Goal: Information Seeking & Learning: Check status

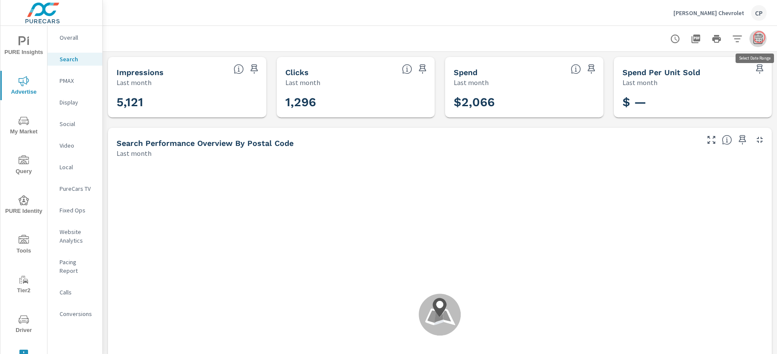
click at [760, 37] on icon "button" at bounding box center [758, 39] width 10 height 10
select select "Last month"
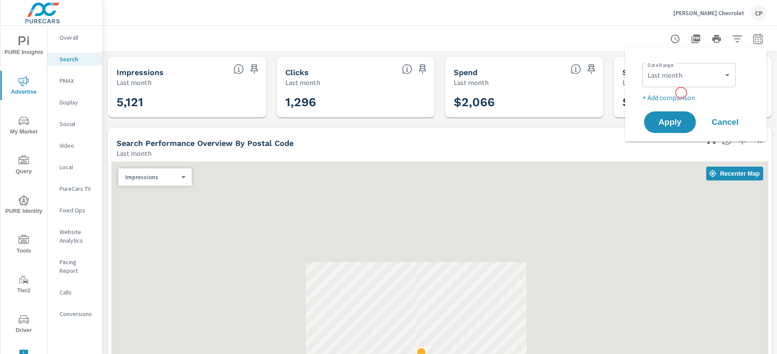
click at [678, 95] on p "+ Add comparison" at bounding box center [698, 97] width 111 height 10
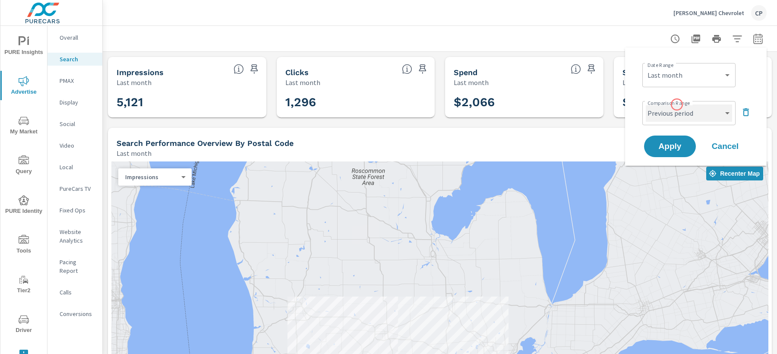
click at [676, 106] on select "Custom Previous period Previous month Previous year" at bounding box center [689, 113] width 86 height 17
click at [646, 105] on select "Custom Previous period Previous month Previous year" at bounding box center [689, 113] width 86 height 17
select select "Previous month"
drag, startPoint x: 676, startPoint y: 107, endPoint x: 678, endPoint y: 139, distance: 32.0
click at [678, 139] on button "Apply" at bounding box center [670, 146] width 54 height 22
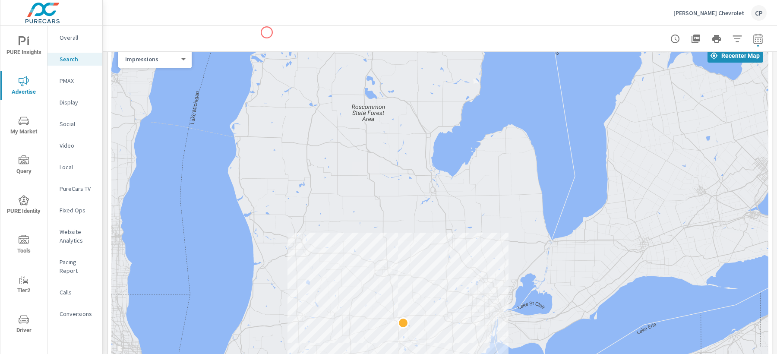
scroll to position [147, 0]
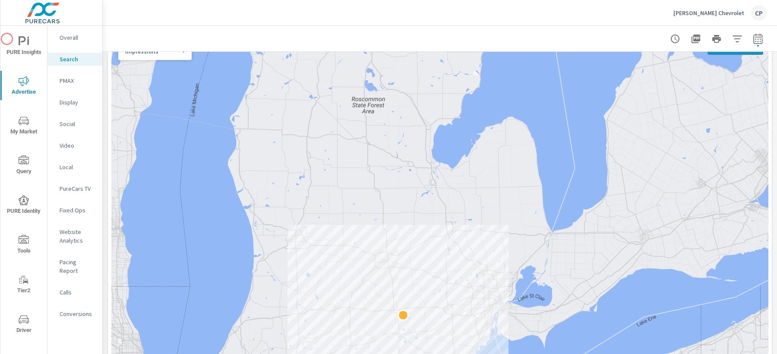
click at [9, 39] on span "PURE Insights" at bounding box center [23, 46] width 41 height 21
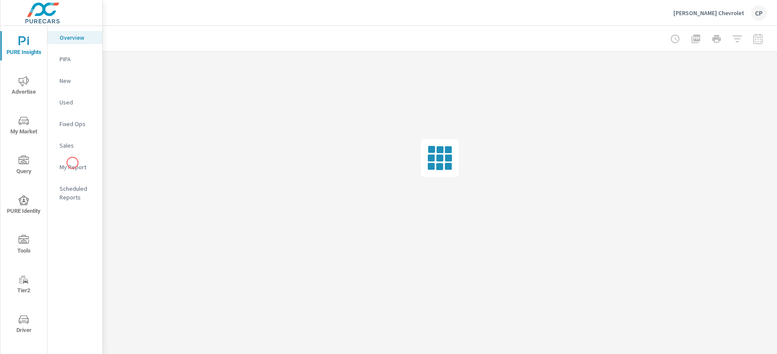
click at [73, 163] on p "My Report" at bounding box center [78, 167] width 36 height 9
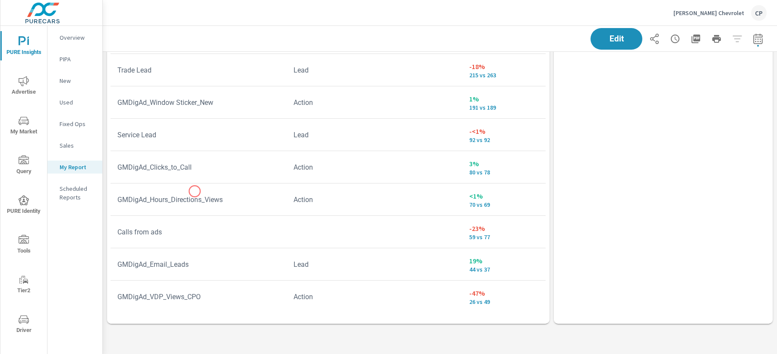
scroll to position [2028, 0]
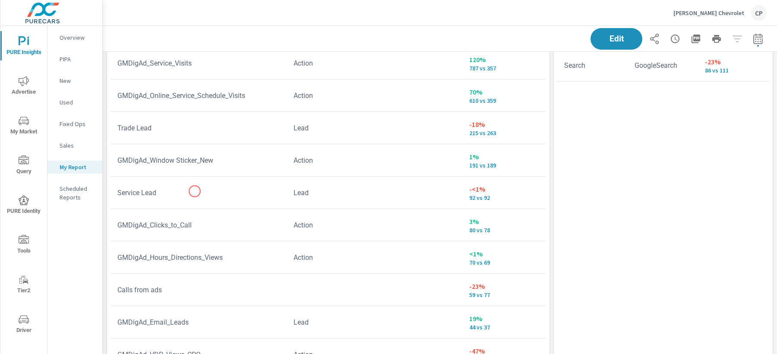
scroll to position [168, 0]
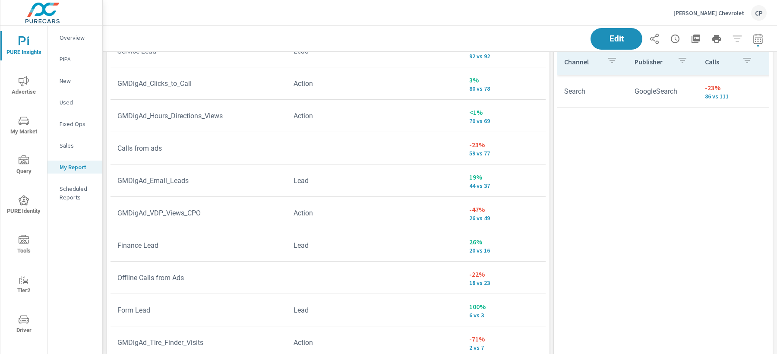
scroll to position [2086, 0]
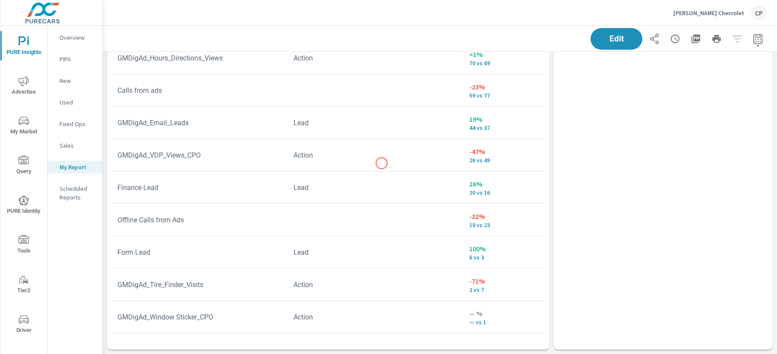
scroll to position [62, 0]
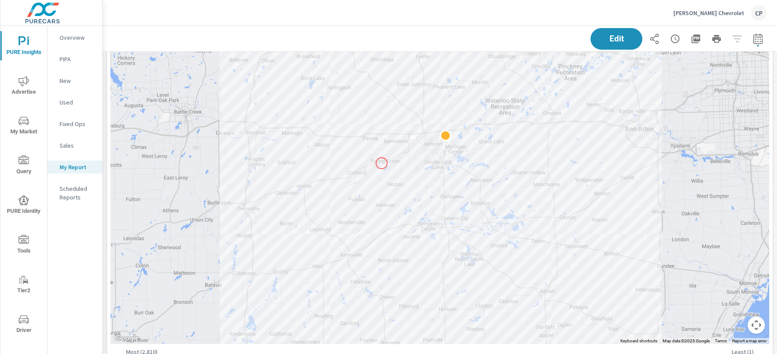
scroll to position [1434, 0]
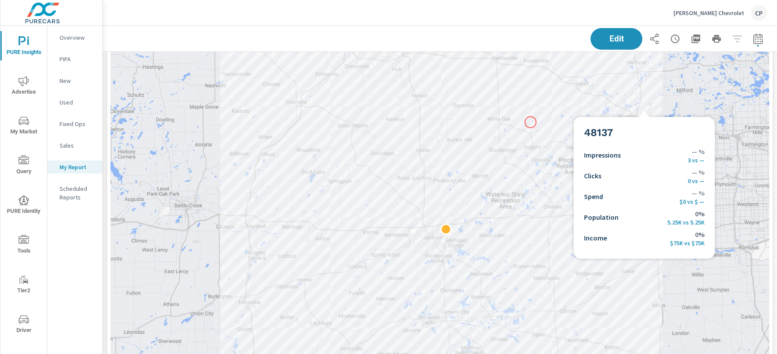
scroll to position [1482, 0]
